Goal: Find specific page/section: Find specific page/section

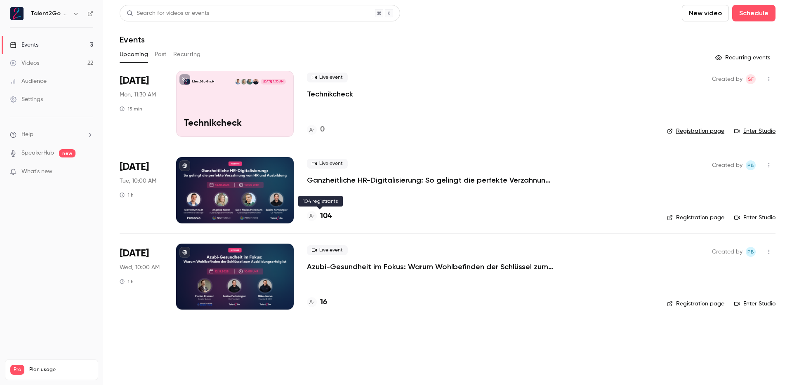
click at [331, 214] on h4 "104" at bounding box center [326, 216] width 12 height 11
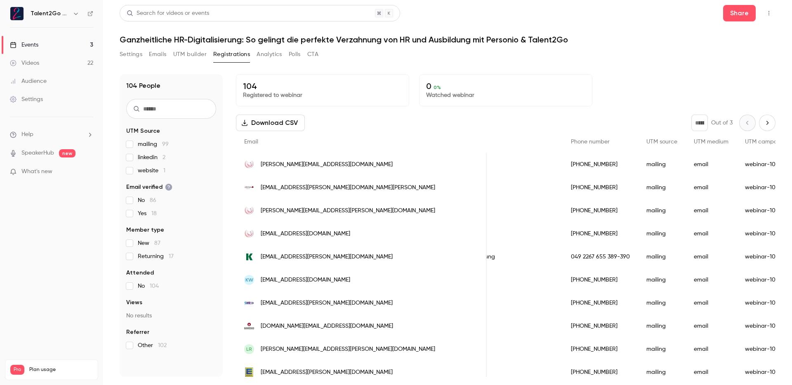
scroll to position [5, 0]
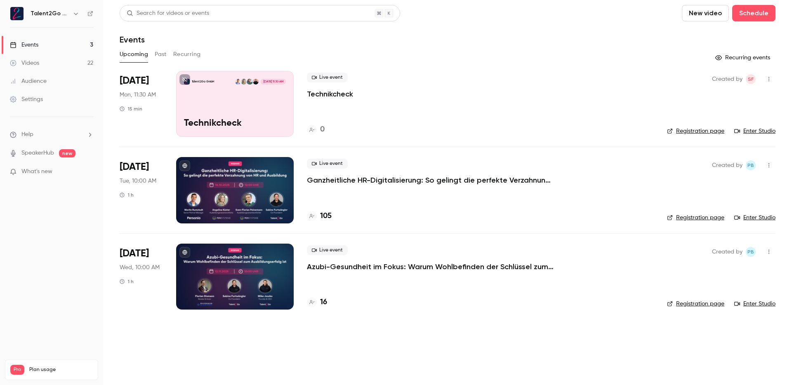
click at [331, 216] on h4 "105" at bounding box center [326, 216] width 12 height 11
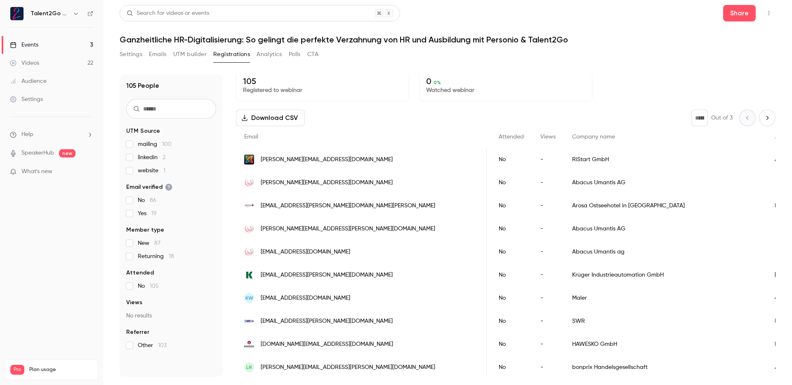
scroll to position [10, 0]
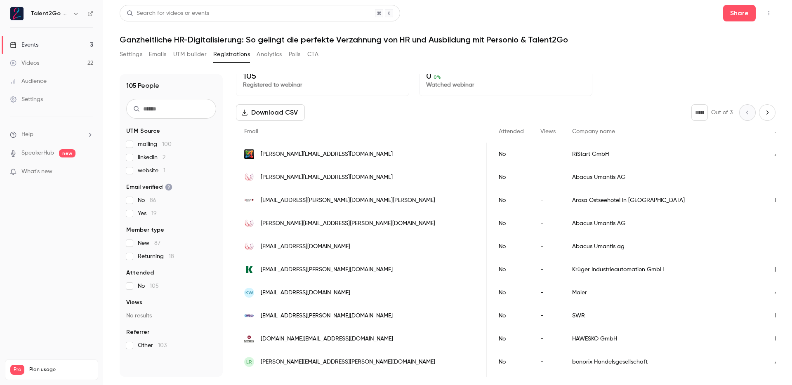
click at [631, 56] on div "Settings Emails UTM builder Registrations Analytics Polls CTA" at bounding box center [448, 56] width 656 height 17
